Goal: Information Seeking & Learning: Understand process/instructions

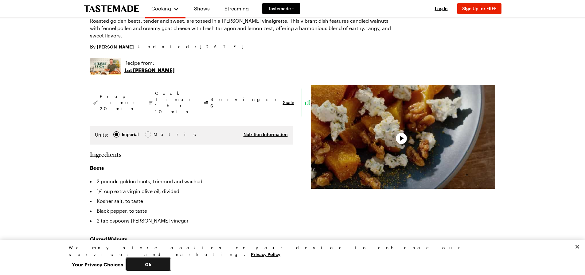
click at [170, 267] on button "Ok" at bounding box center [148, 264] width 44 height 13
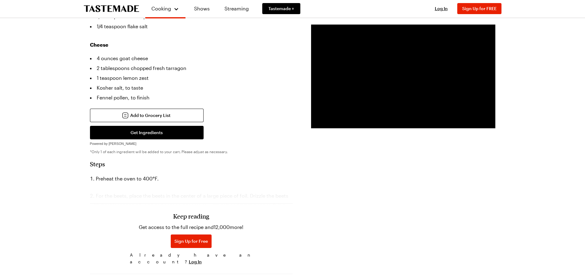
scroll to position [338, 0]
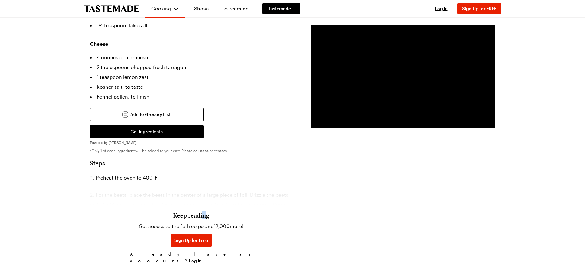
drag, startPoint x: 203, startPoint y: 177, endPoint x: 228, endPoint y: 185, distance: 26.1
click at [221, 185] on div "Keep reading Get access to the full recipe and 12,000 more! Sign Up for Free Al…" at bounding box center [191, 224] width 203 height 86
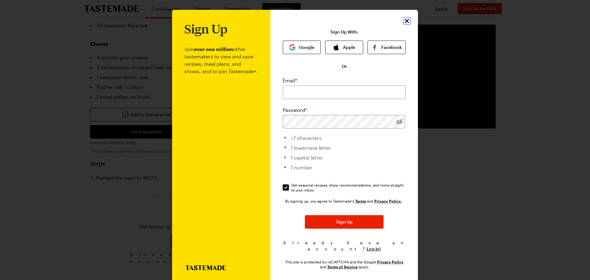
click at [405, 20] on icon "Close" at bounding box center [407, 21] width 4 height 4
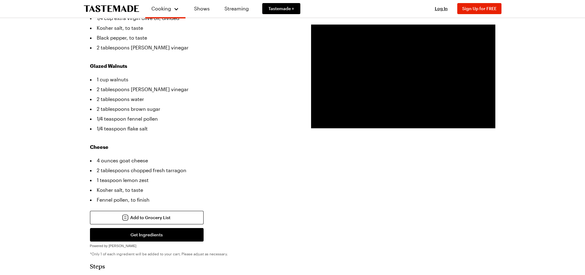
scroll to position [215, 0]
